Goal: Navigation & Orientation: Find specific page/section

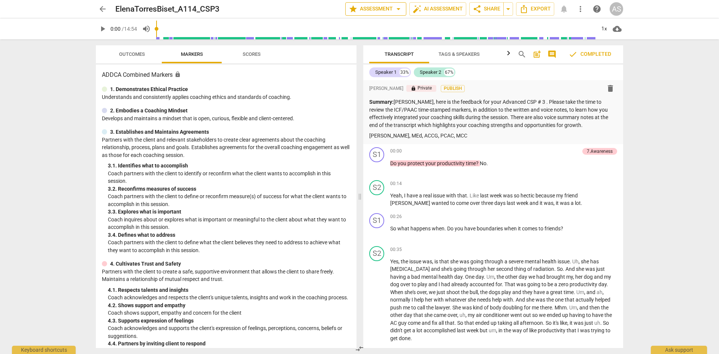
click at [377, 9] on span "star Assessment arrow_drop_down" at bounding box center [375, 8] width 54 height 9
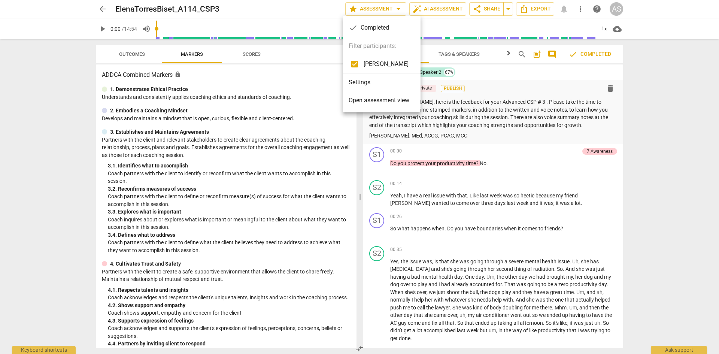
click at [367, 82] on li "Settings" at bounding box center [381, 82] width 78 height 18
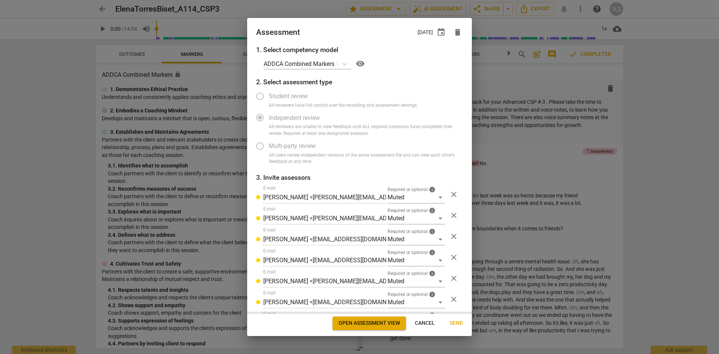
click at [421, 320] on span "Cancel" at bounding box center [425, 322] width 20 height 7
radio input "false"
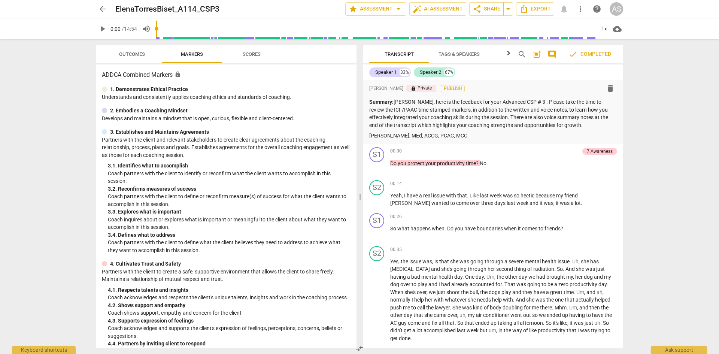
click at [101, 8] on span "arrow_back" at bounding box center [102, 8] width 9 height 9
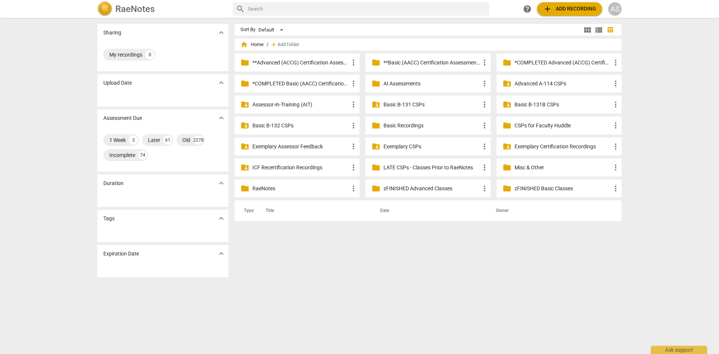
click at [574, 83] on p "Advanced A-114 CSPs" at bounding box center [562, 84] width 97 height 8
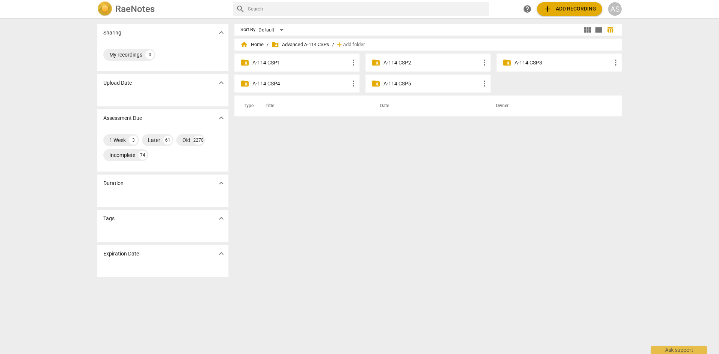
click at [540, 62] on p "A-114 CSP3" at bounding box center [562, 63] width 97 height 8
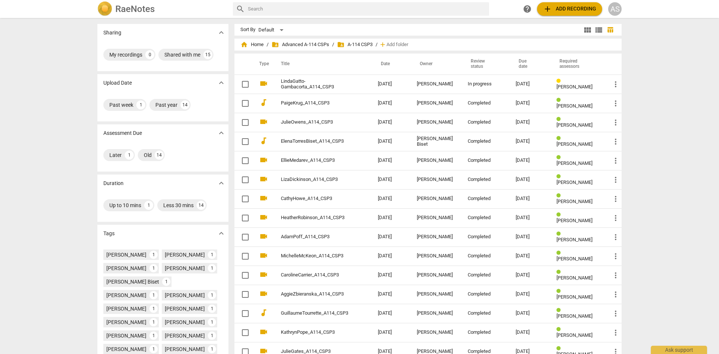
click at [137, 11] on h2 "RaeNotes" at bounding box center [134, 9] width 39 height 10
